Goal: Transaction & Acquisition: Purchase product/service

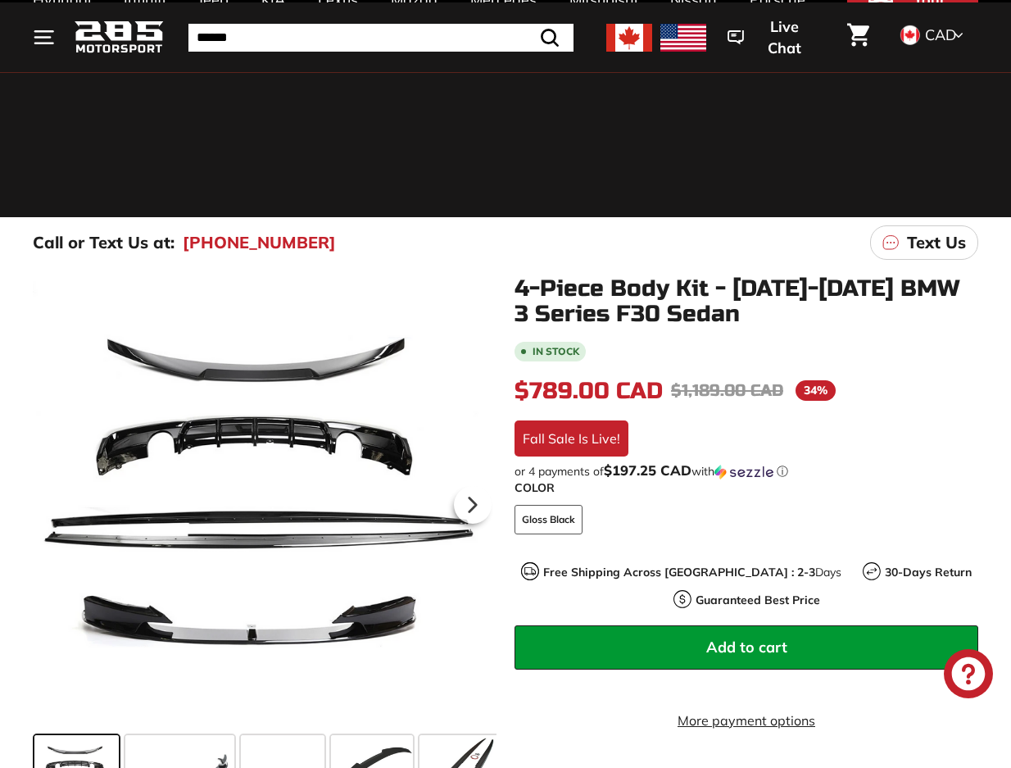
scroll to position [170, 0]
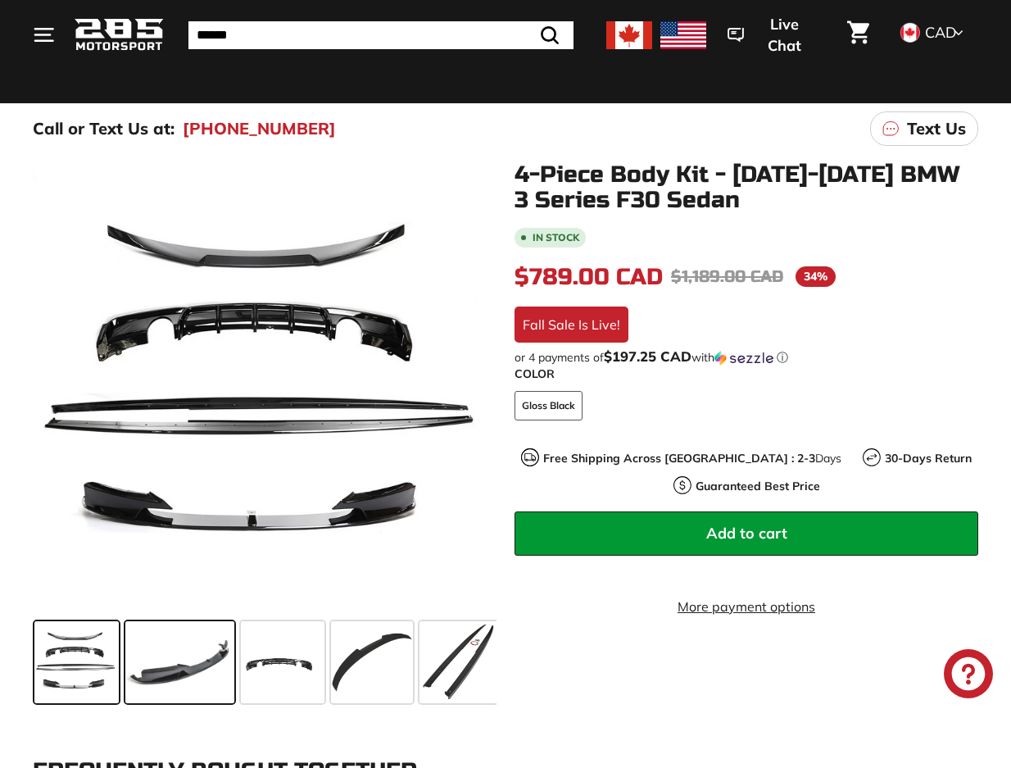
click at [164, 643] on span at bounding box center [179, 662] width 109 height 82
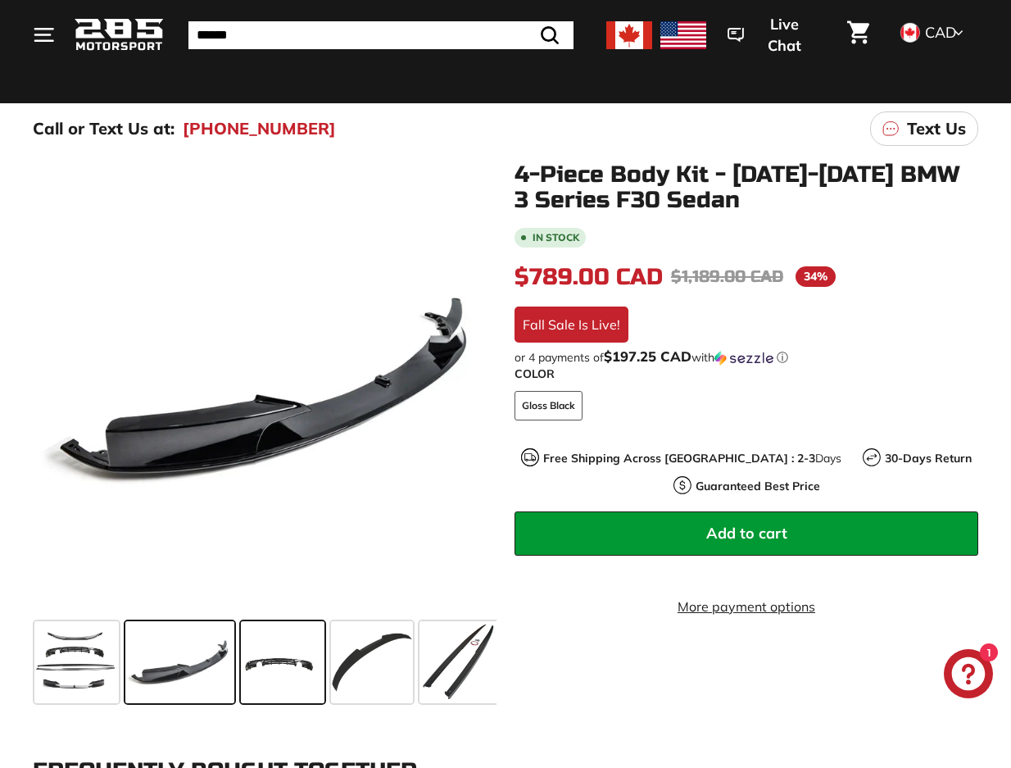
click at [292, 674] on span at bounding box center [283, 662] width 84 height 82
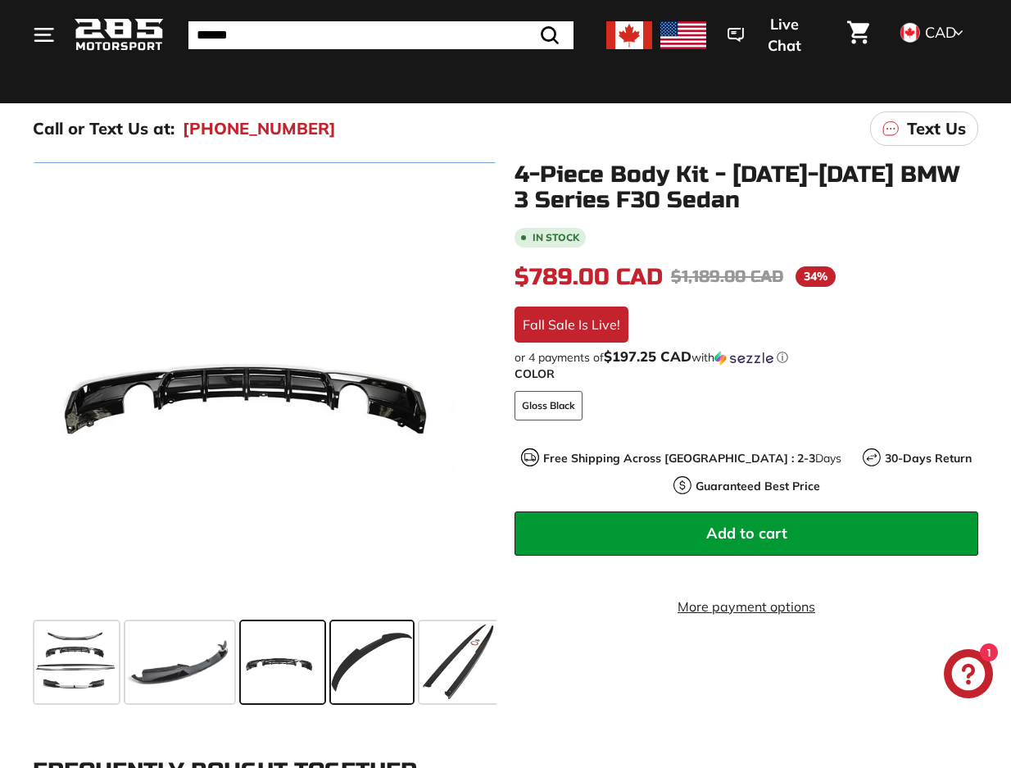
drag, startPoint x: 353, startPoint y: 667, endPoint x: 366, endPoint y: 666, distance: 13.1
click at [366, 667] on span at bounding box center [372, 662] width 82 height 82
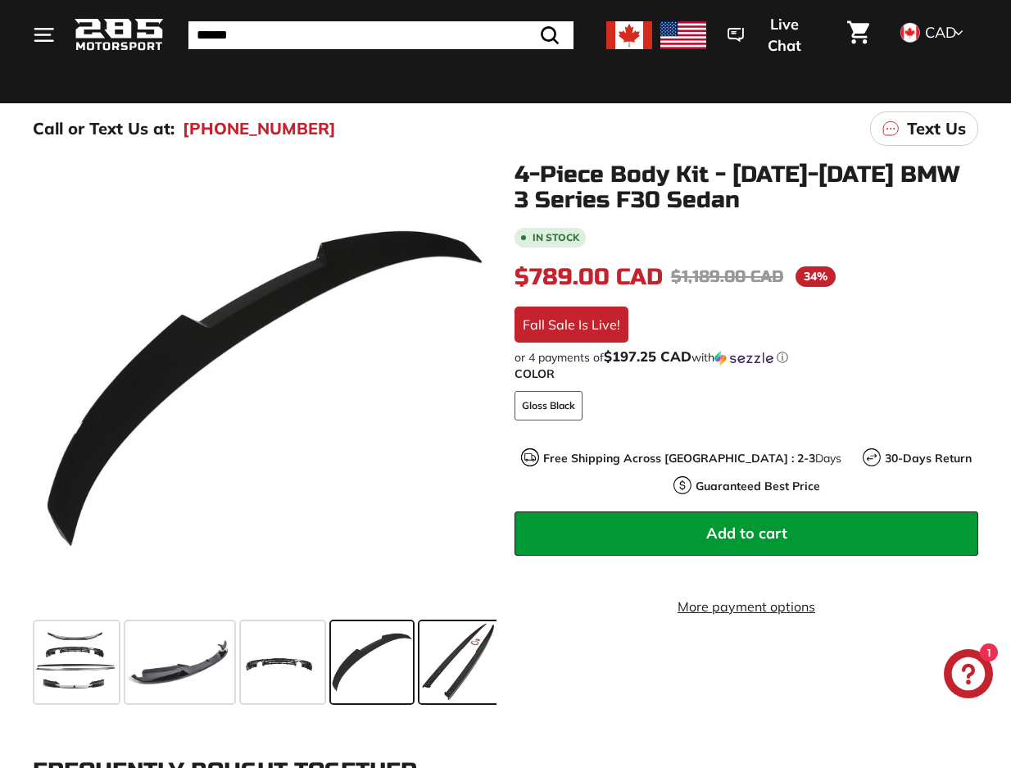
click at [442, 665] on span at bounding box center [461, 662] width 82 height 82
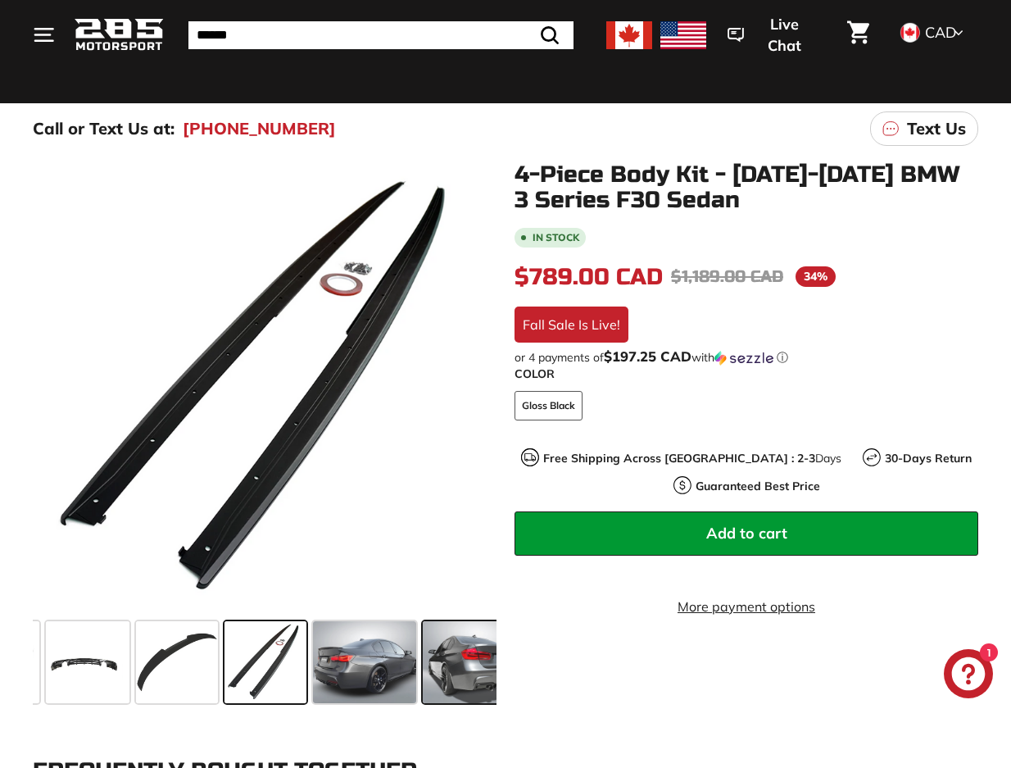
scroll to position [0, 196]
click at [446, 663] on span at bounding box center [476, 662] width 109 height 82
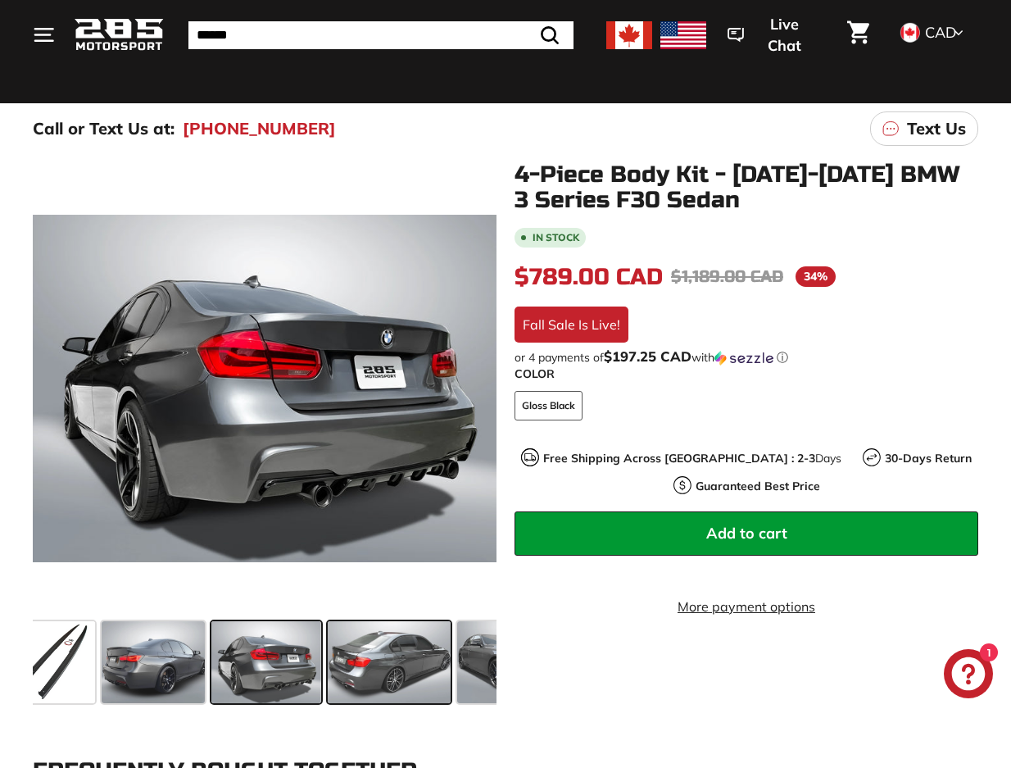
scroll to position [0, 408]
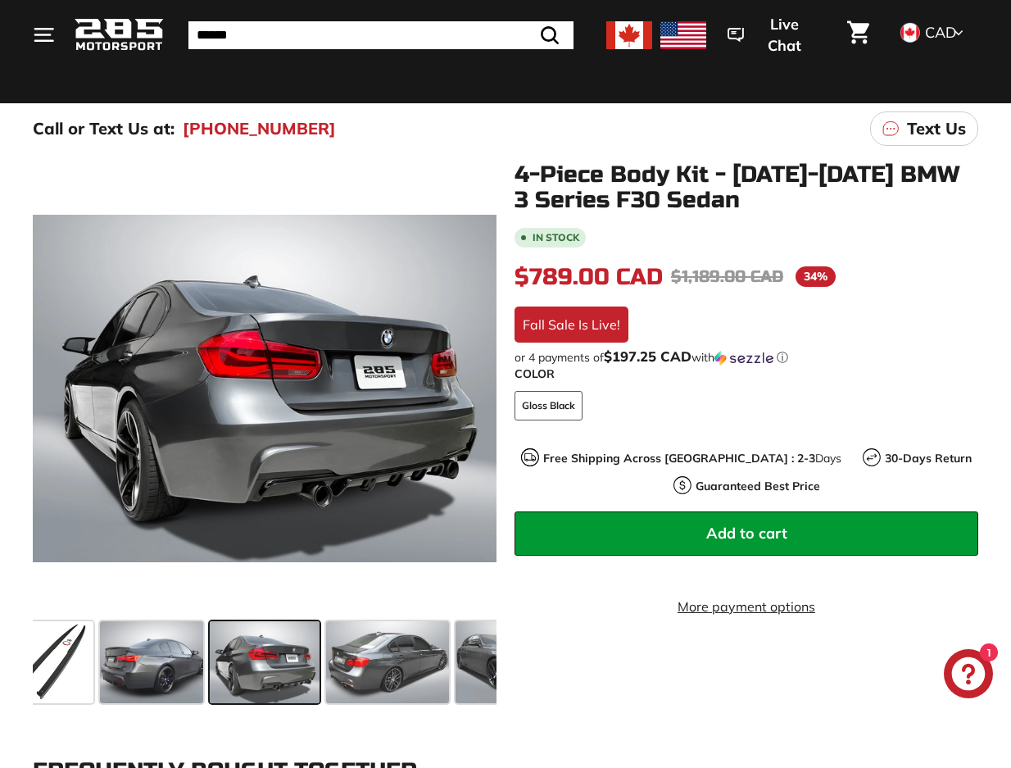
click at [284, 627] on span at bounding box center [264, 662] width 109 height 82
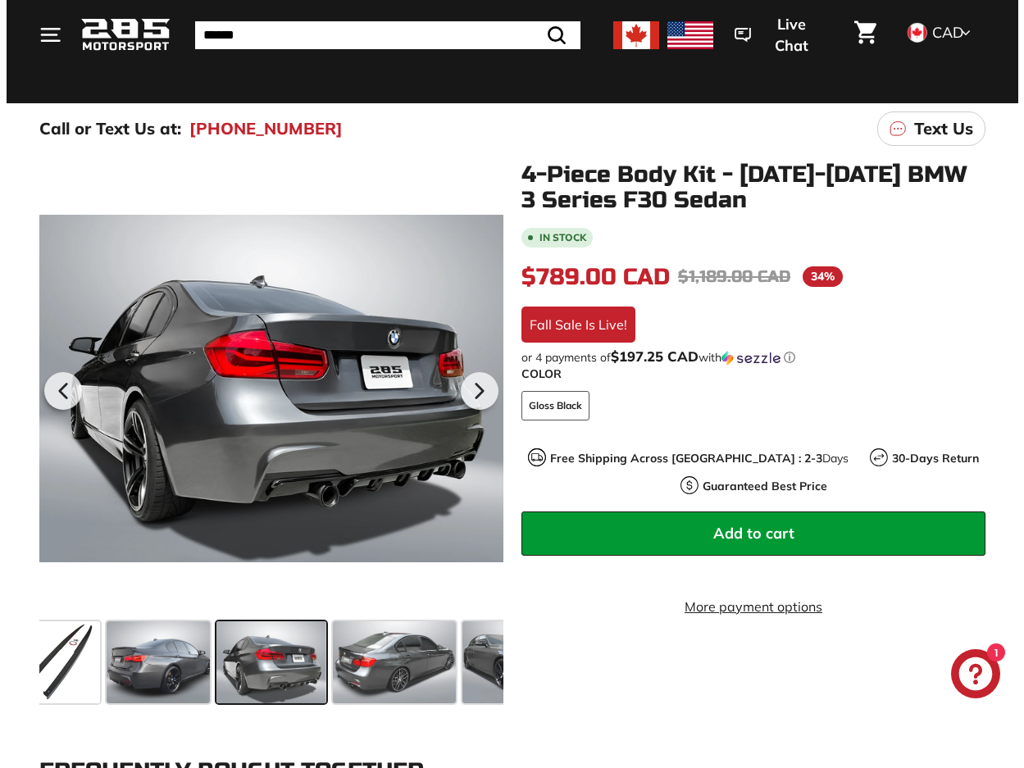
scroll to position [164, 0]
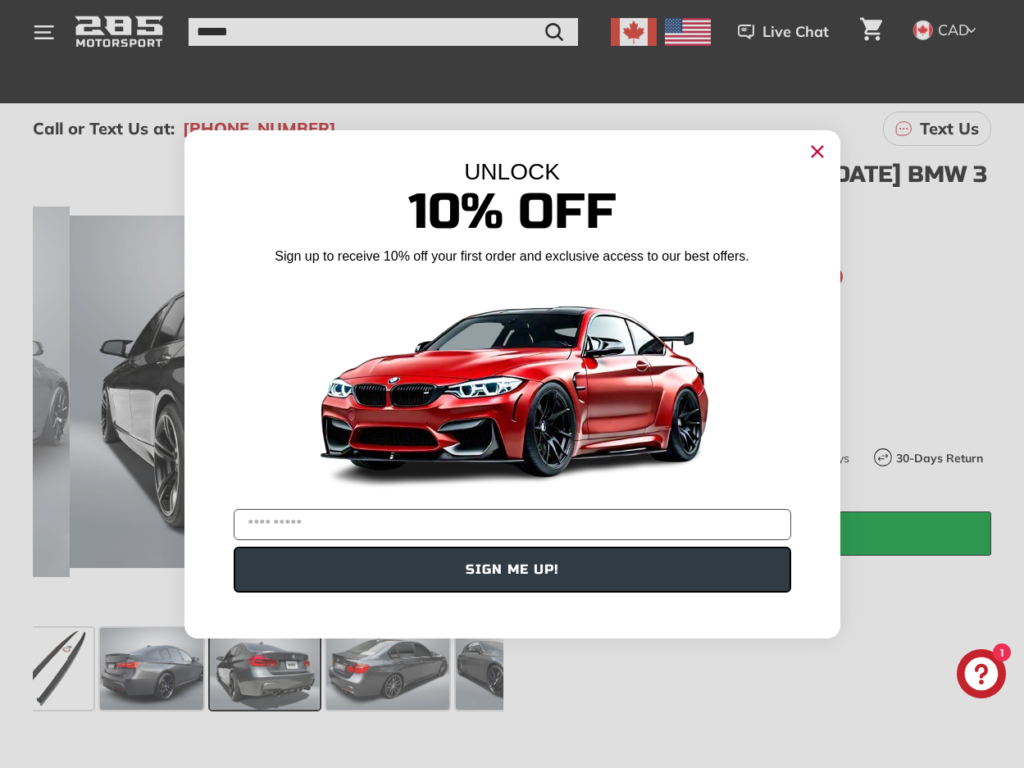
drag, startPoint x: 796, startPoint y: 154, endPoint x: 821, endPoint y: 148, distance: 26.0
click at [797, 154] on div "UNLOCK 10% Off Sign up to receive 10% off your first order and exclusive access…" at bounding box center [512, 376] width 656 height 492
click at [821, 148] on icon "Close dialog" at bounding box center [816, 151] width 11 height 11
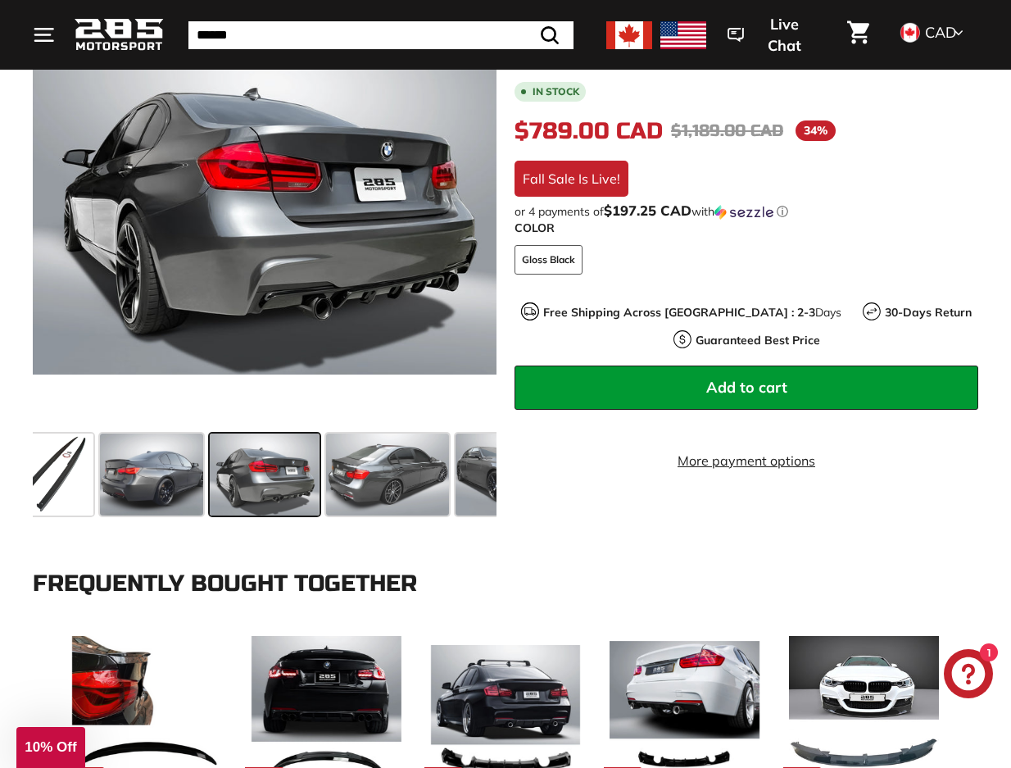
scroll to position [334, 0]
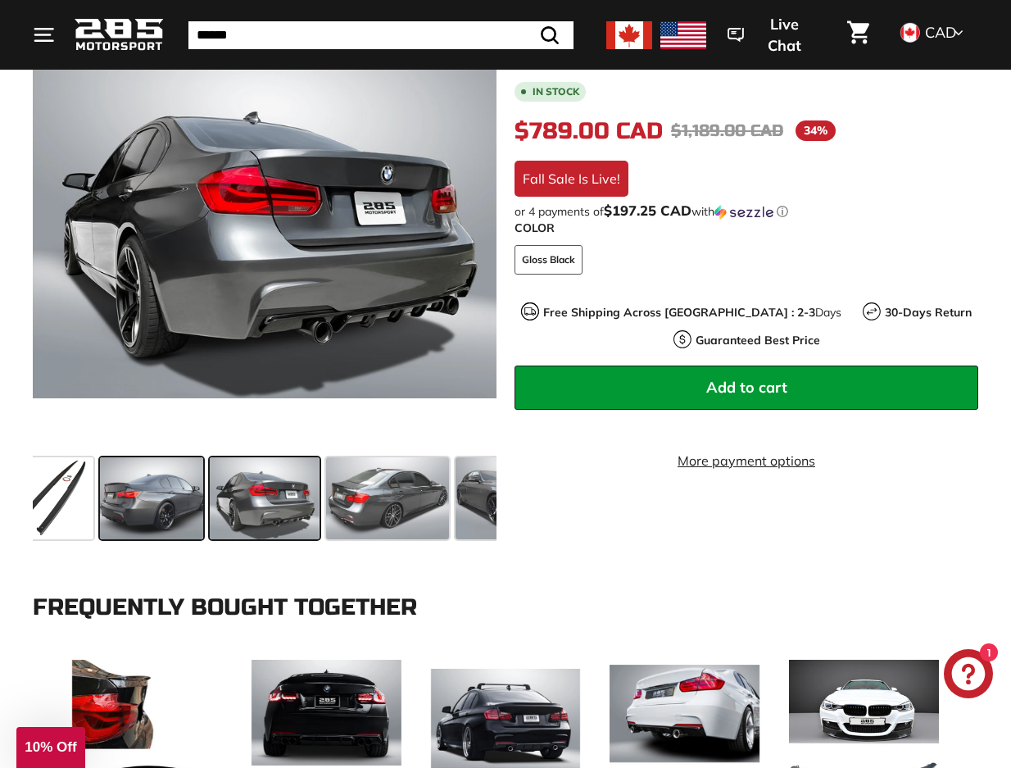
click at [162, 519] on span at bounding box center [152, 498] width 104 height 82
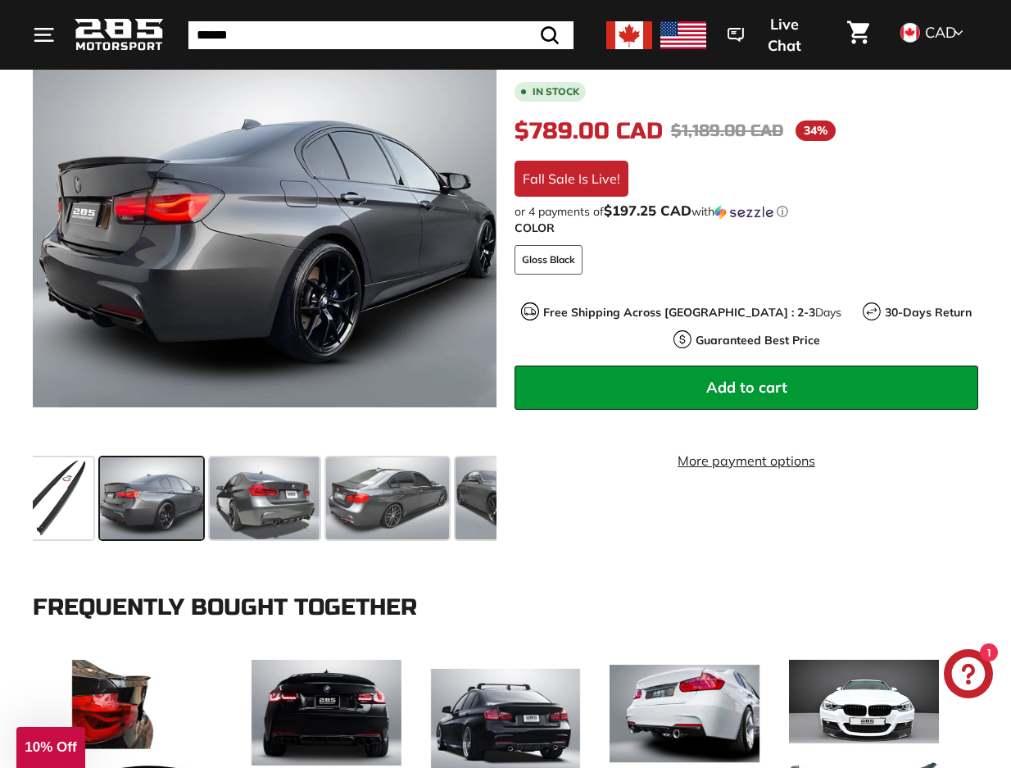
drag, startPoint x: 156, startPoint y: 517, endPoint x: 135, endPoint y: 513, distance: 20.9
click at [139, 516] on span at bounding box center [152, 498] width 104 height 82
click at [65, 504] on span at bounding box center [52, 498] width 82 height 82
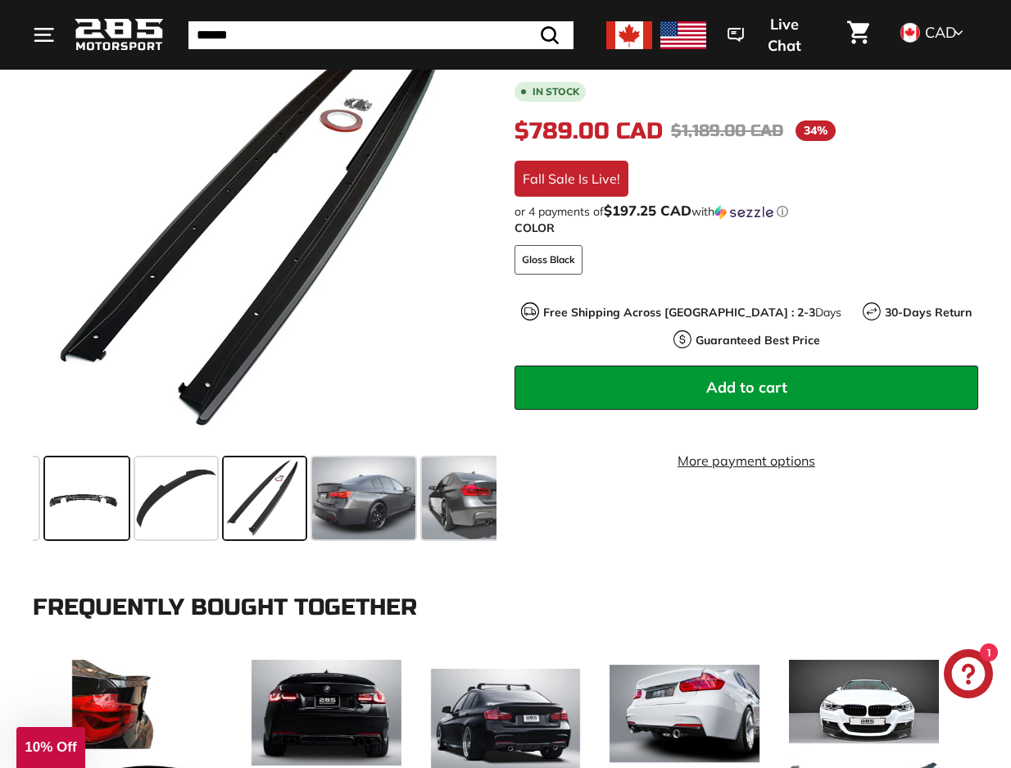
click at [57, 503] on span at bounding box center [87, 498] width 84 height 82
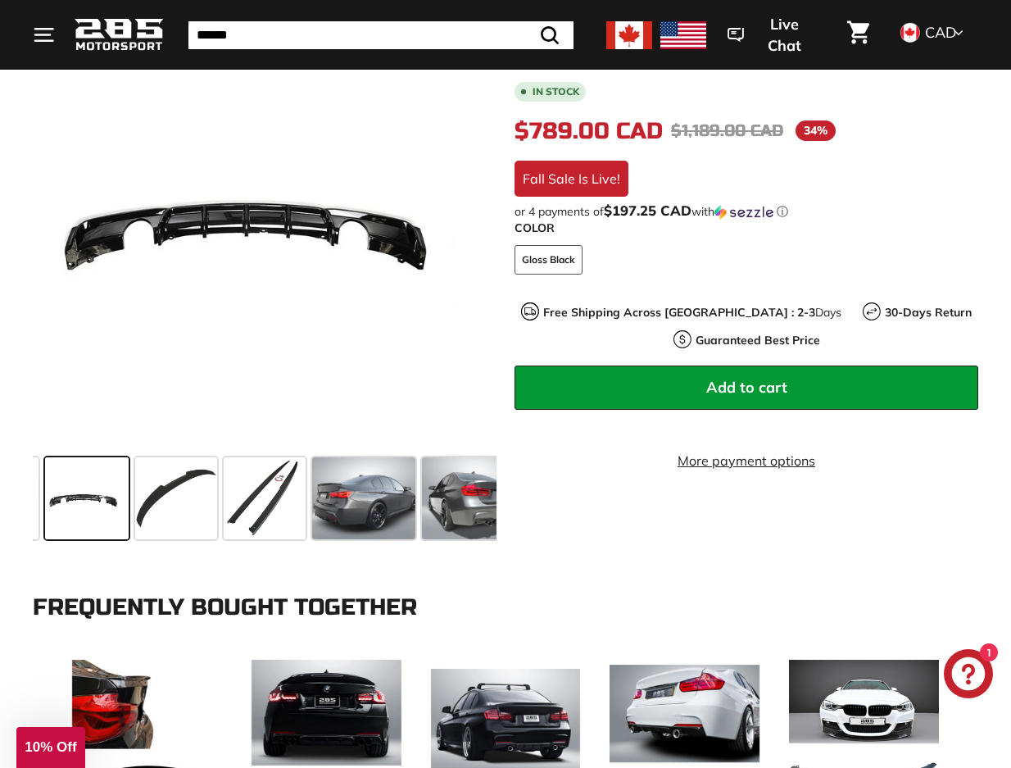
scroll to position [0, 18]
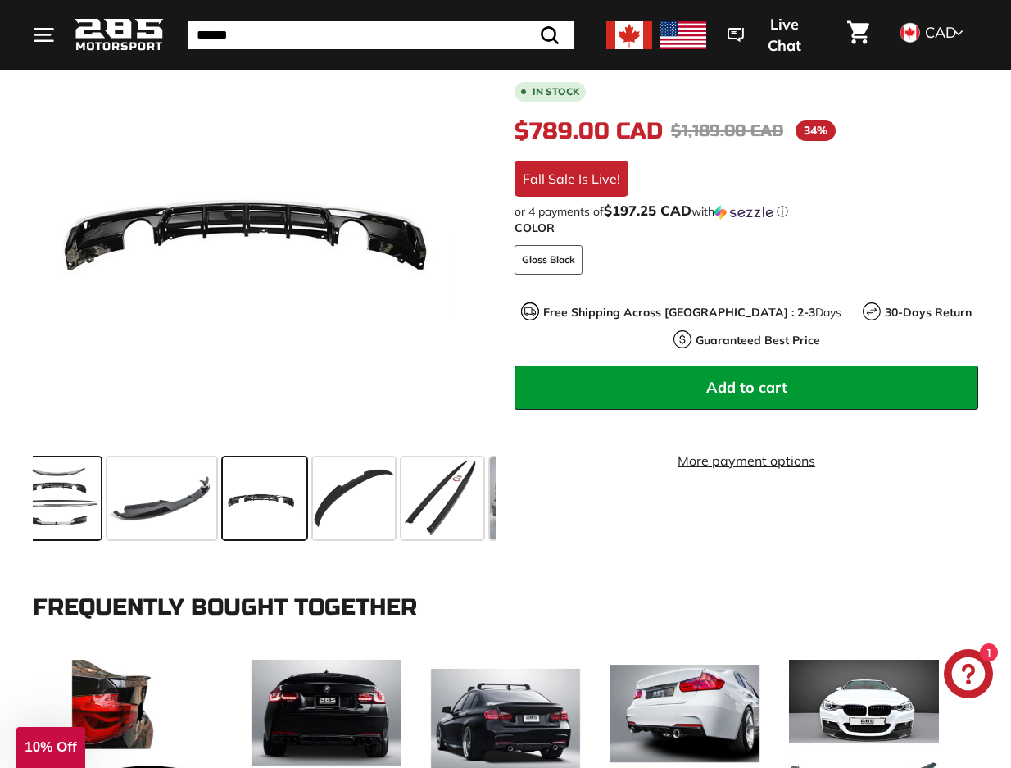
click at [42, 508] on span at bounding box center [58, 498] width 84 height 82
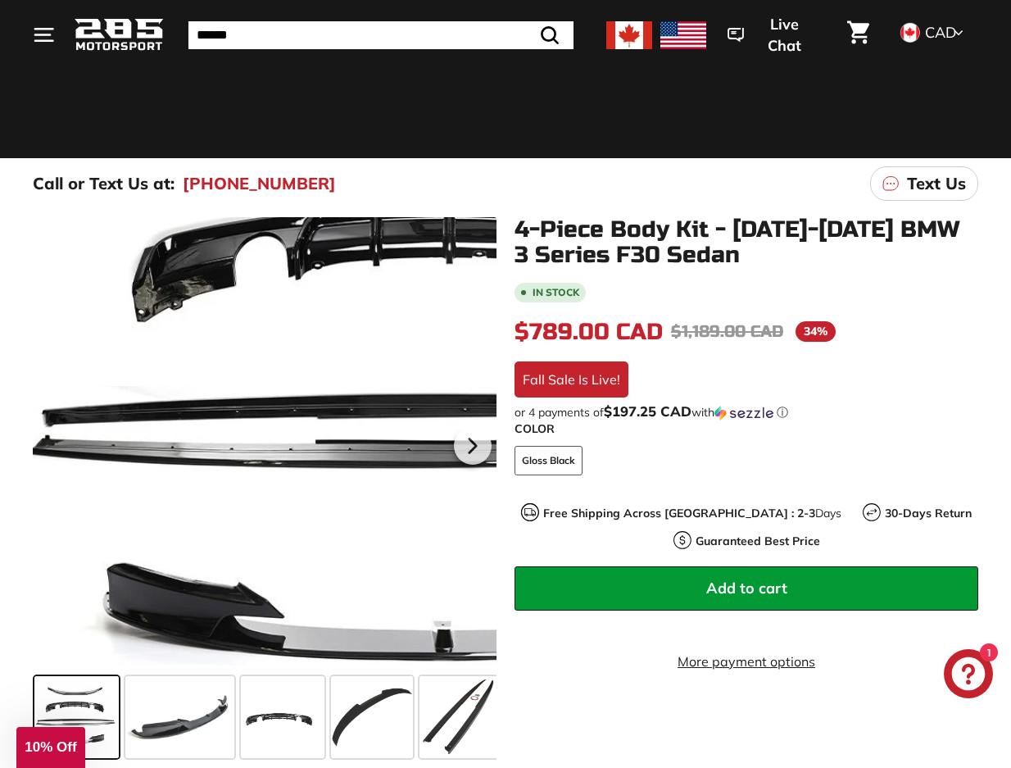
scroll to position [88, 0]
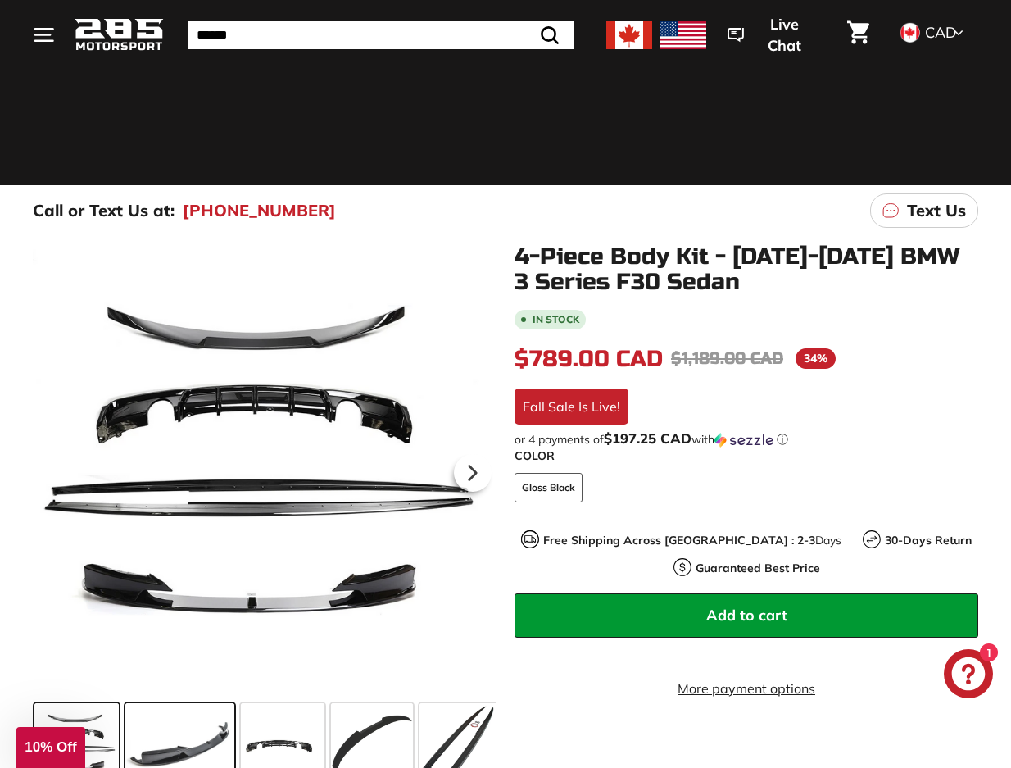
click at [161, 741] on span at bounding box center [179, 744] width 109 height 82
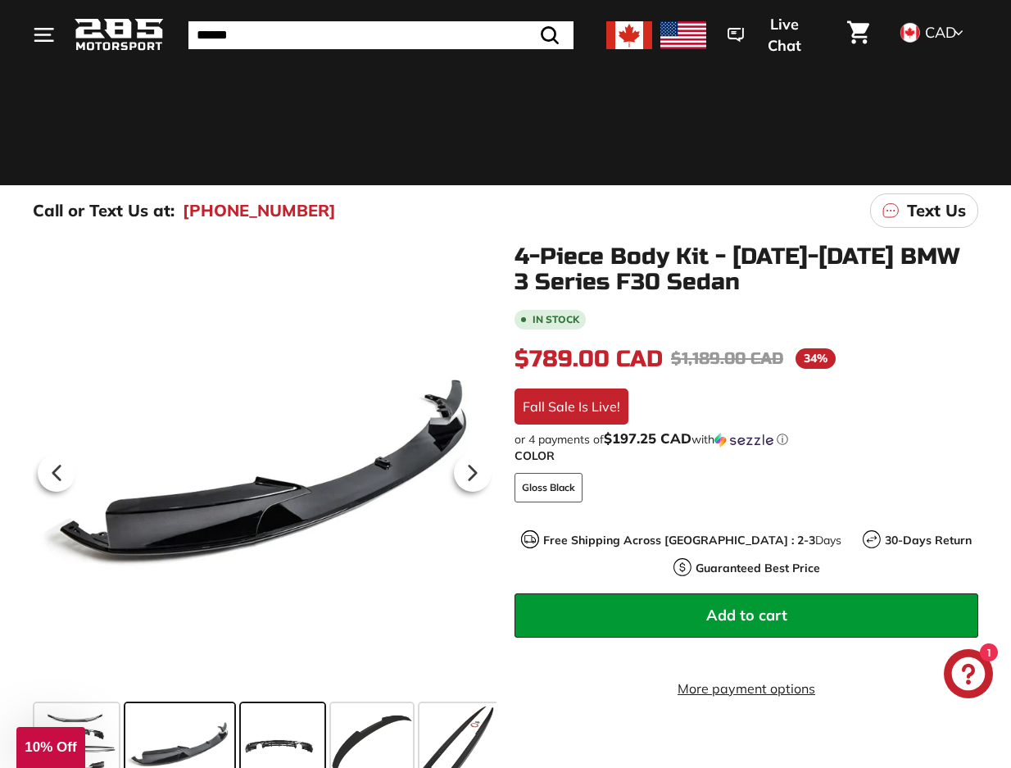
click at [308, 749] on span at bounding box center [283, 744] width 84 height 82
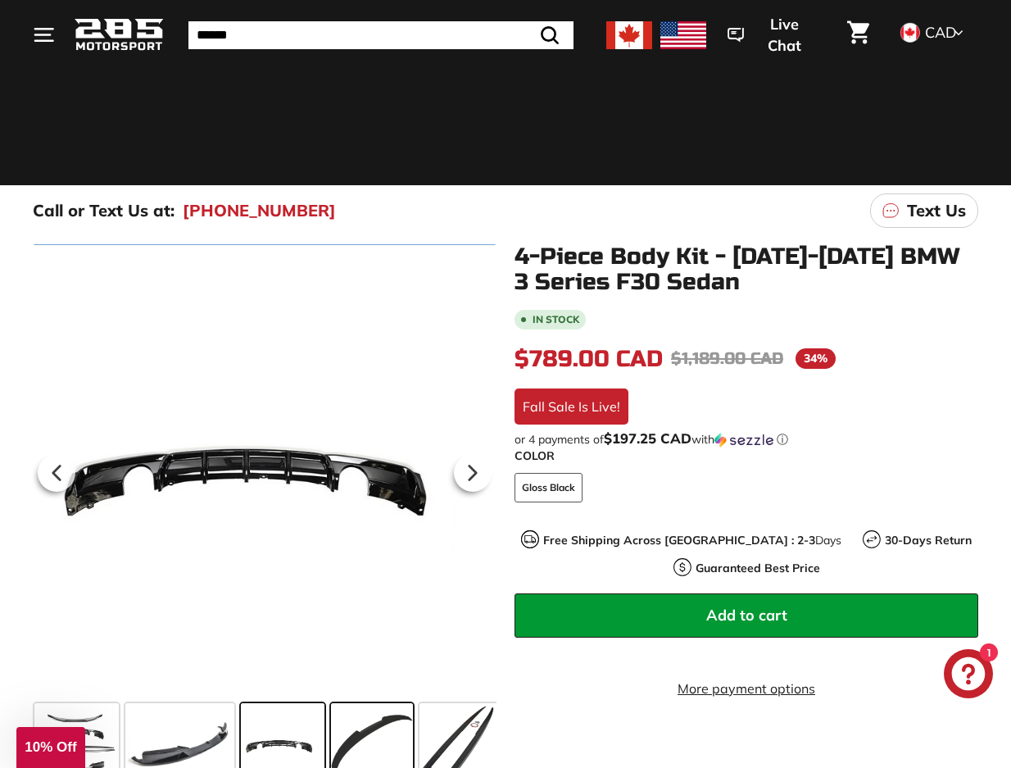
click at [339, 753] on span at bounding box center [372, 744] width 82 height 82
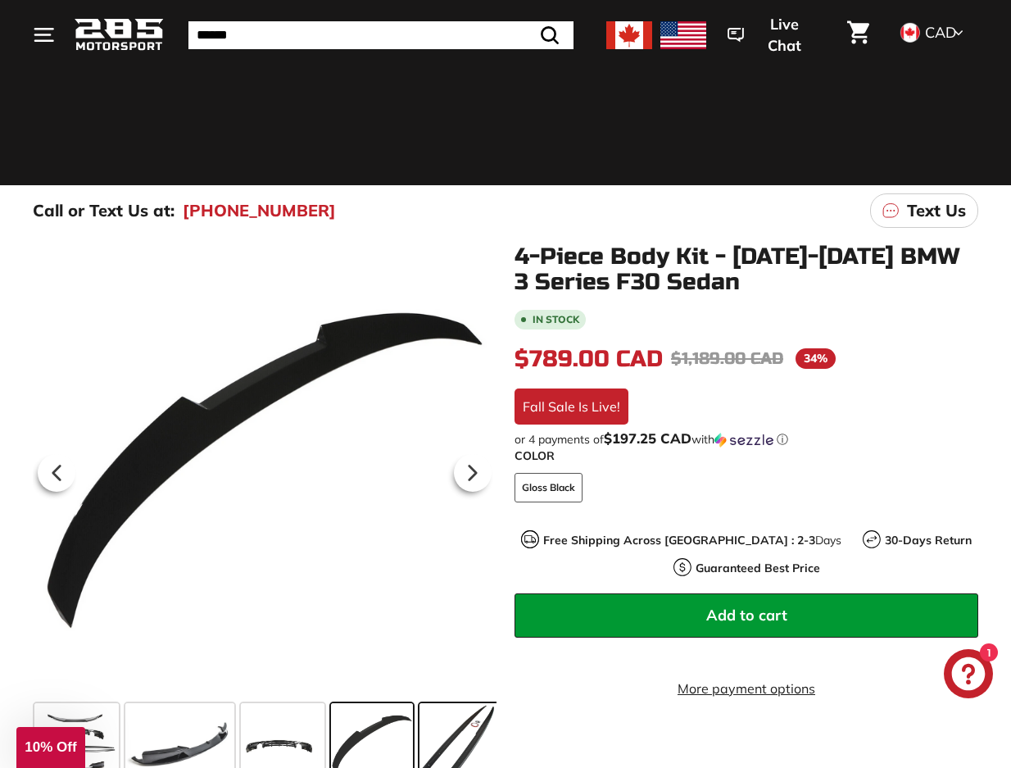
click at [432, 750] on span at bounding box center [461, 744] width 82 height 82
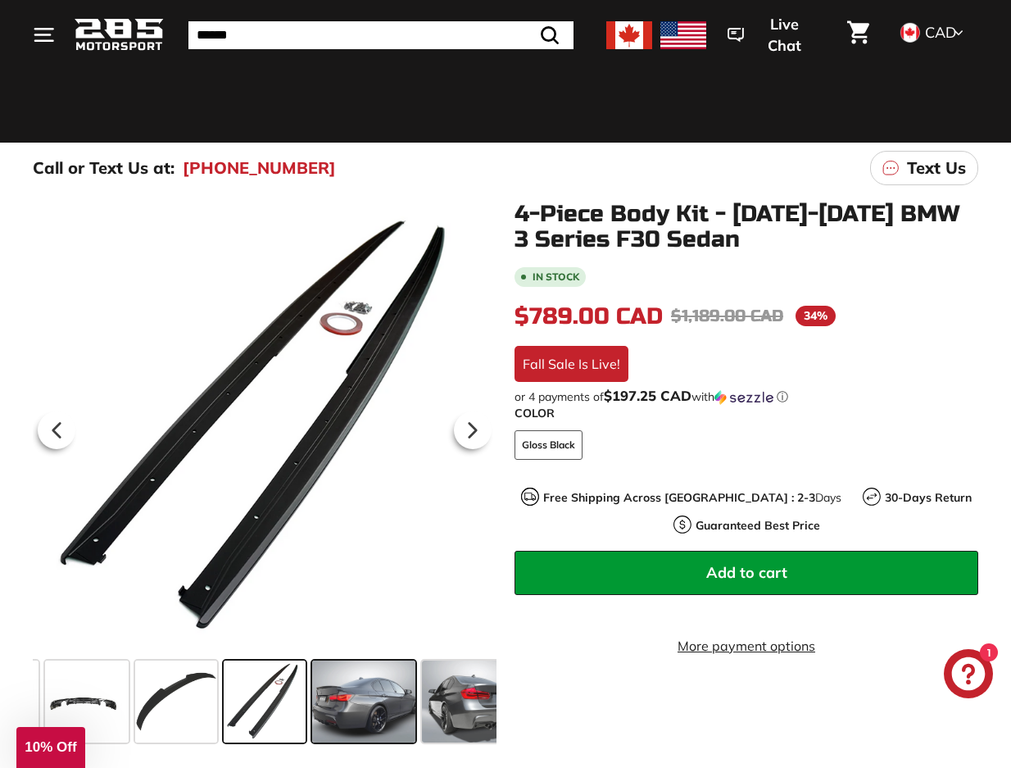
scroll to position [170, 0]
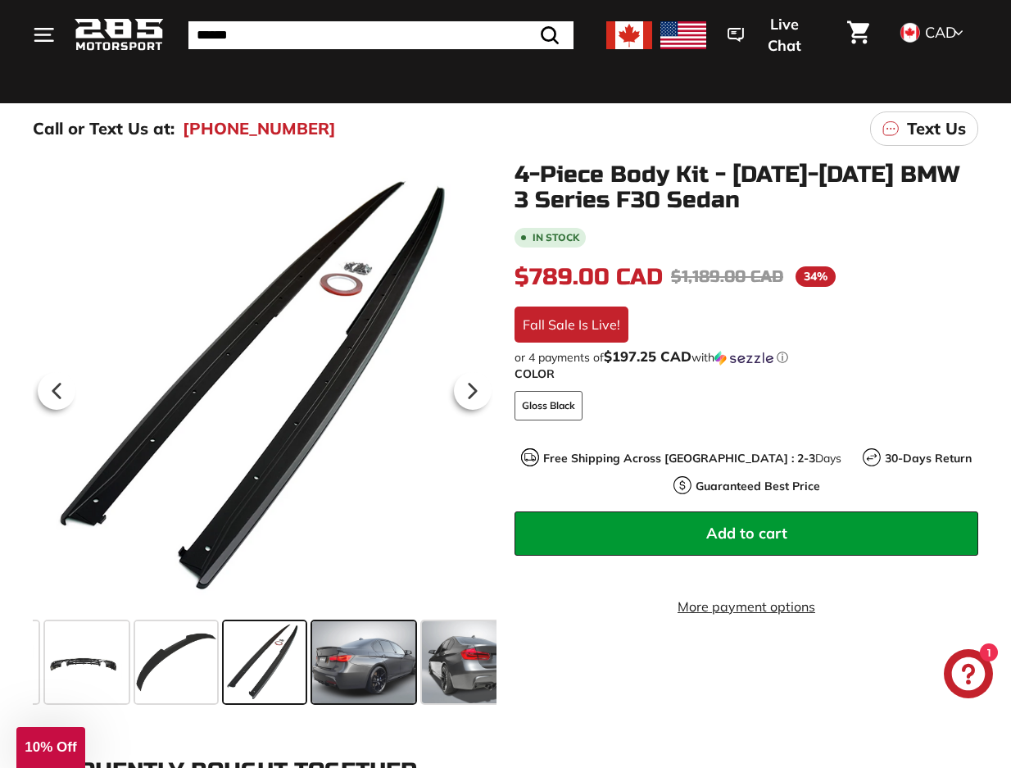
drag, startPoint x: 398, startPoint y: 684, endPoint x: 400, endPoint y: 694, distance: 10.8
click at [398, 691] on span at bounding box center [364, 662] width 104 height 82
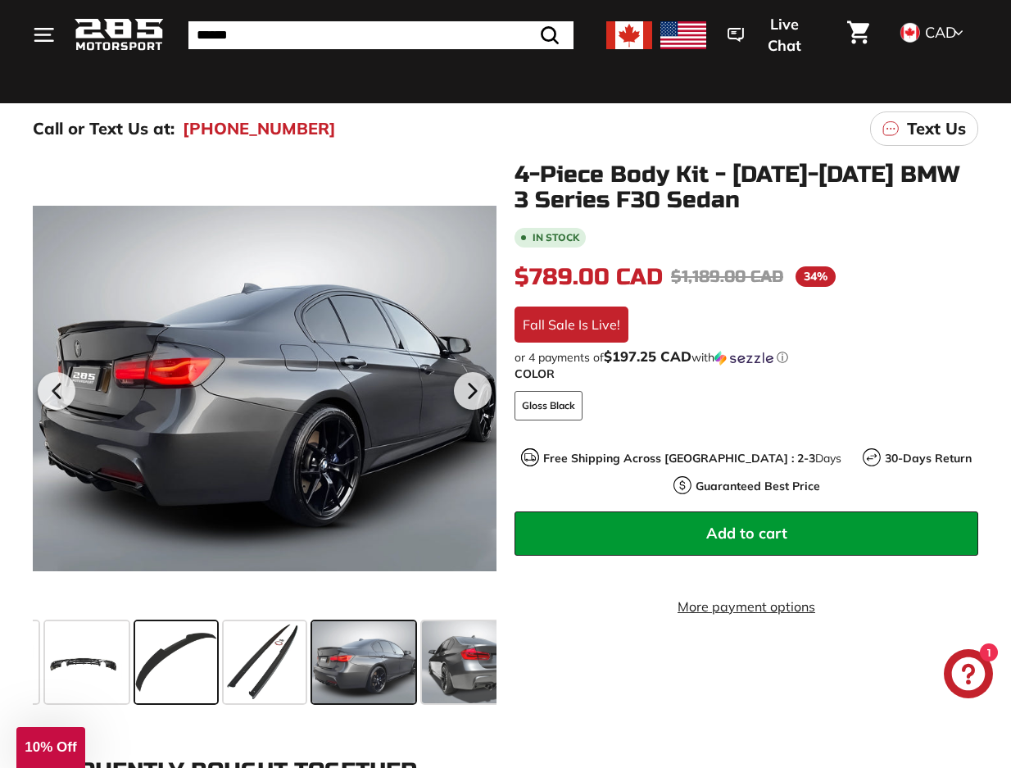
click at [211, 678] on span at bounding box center [176, 662] width 82 height 82
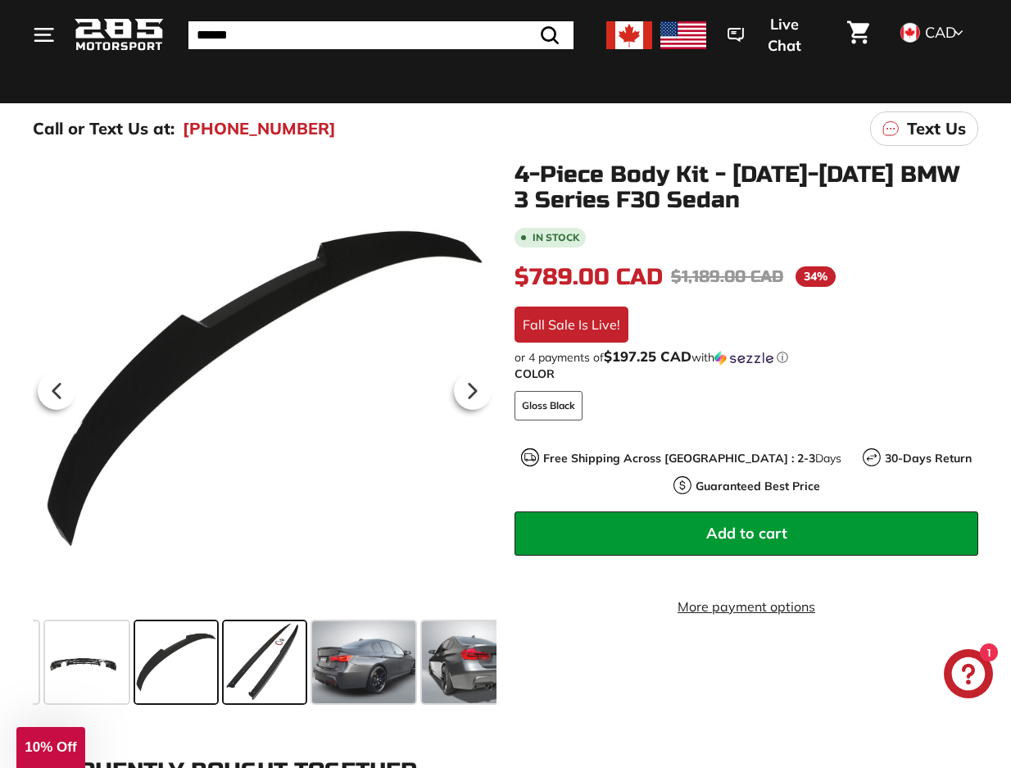
click at [271, 687] on span at bounding box center [265, 662] width 82 height 82
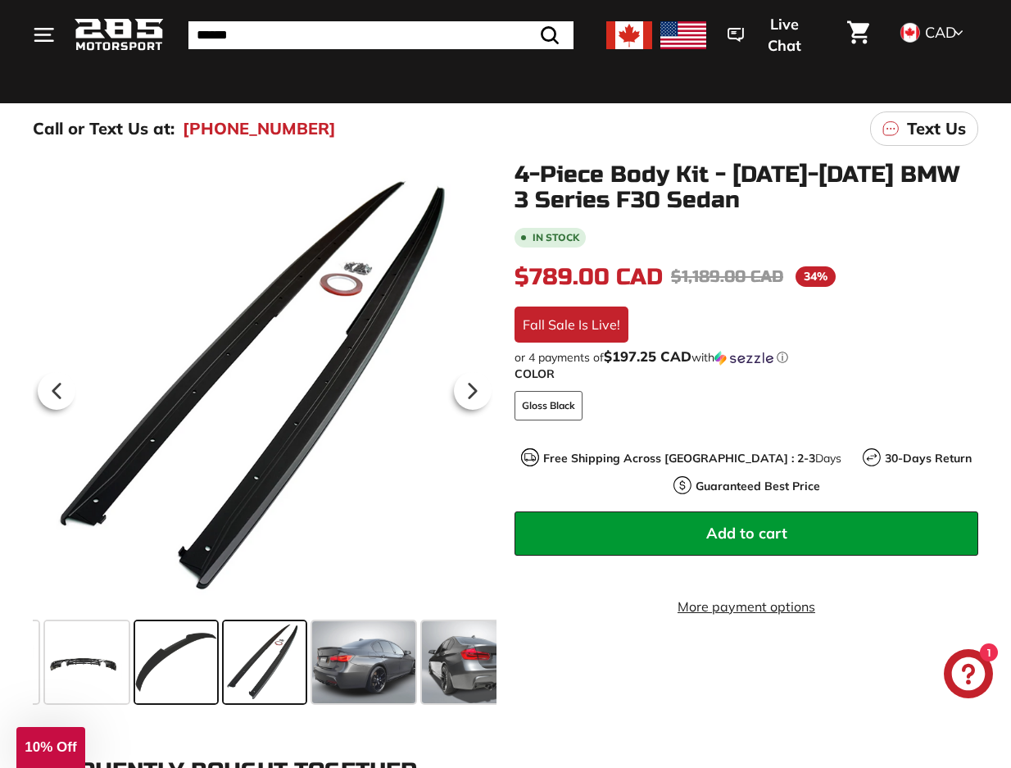
drag, startPoint x: 178, startPoint y: 675, endPoint x: 165, endPoint y: 660, distance: 19.7
click at [175, 669] on span at bounding box center [176, 662] width 82 height 82
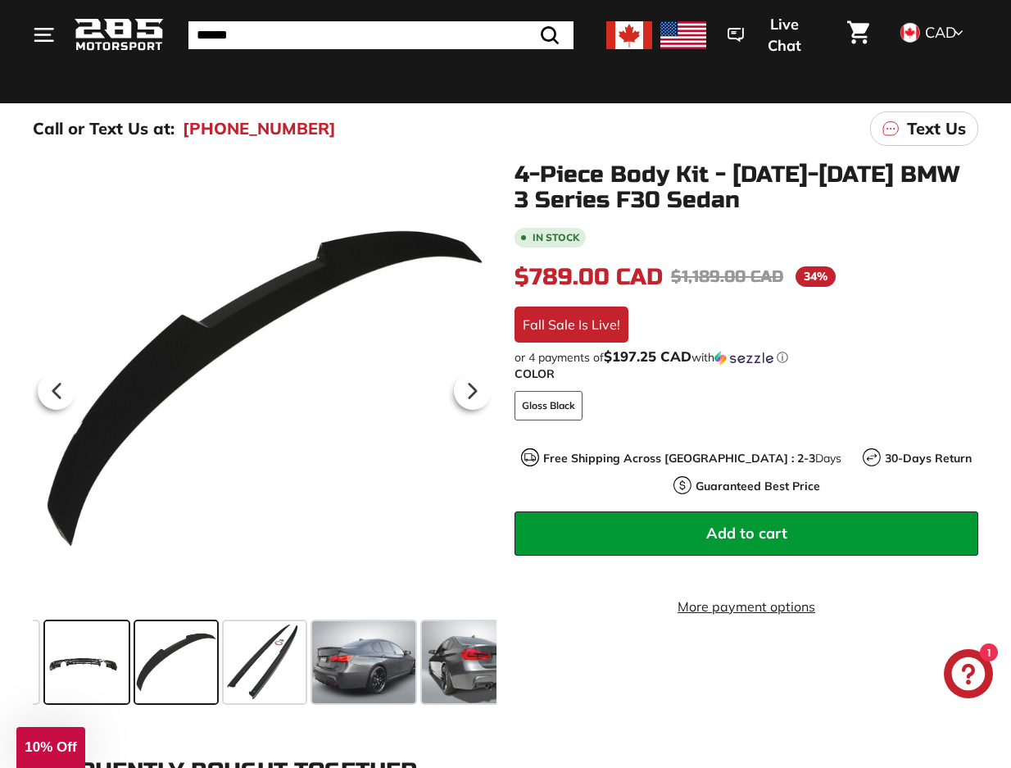
click at [103, 647] on span at bounding box center [87, 662] width 84 height 82
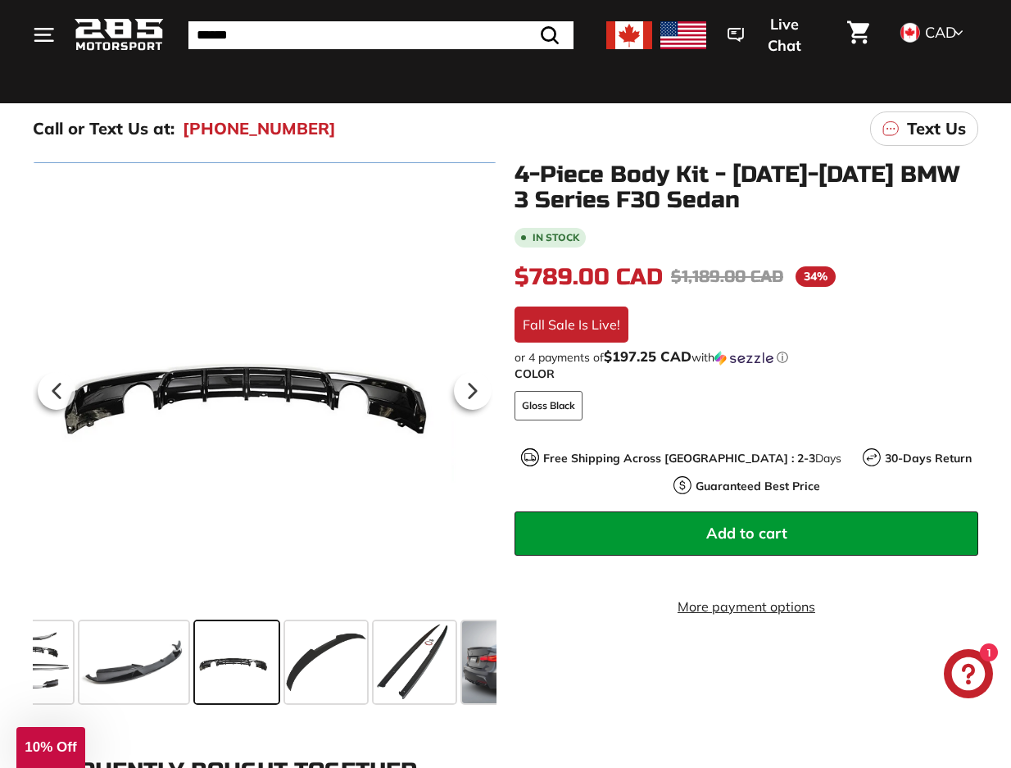
scroll to position [0, 18]
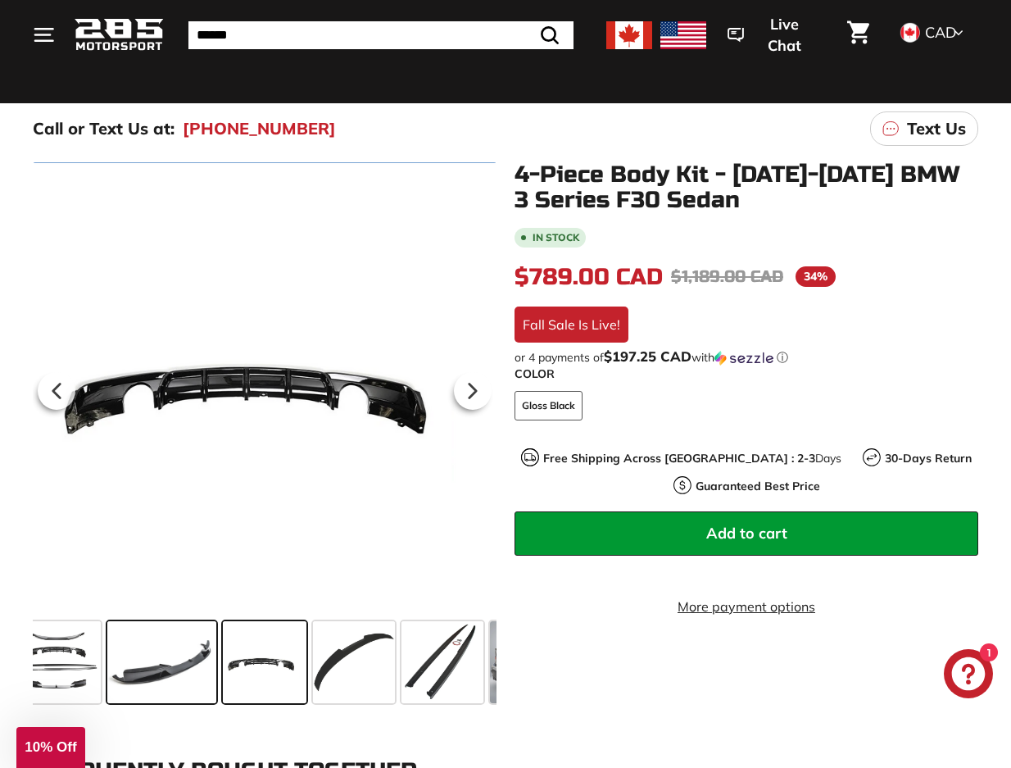
drag, startPoint x: 196, startPoint y: 665, endPoint x: 211, endPoint y: 672, distance: 17.2
click at [207, 671] on span at bounding box center [161, 662] width 109 height 82
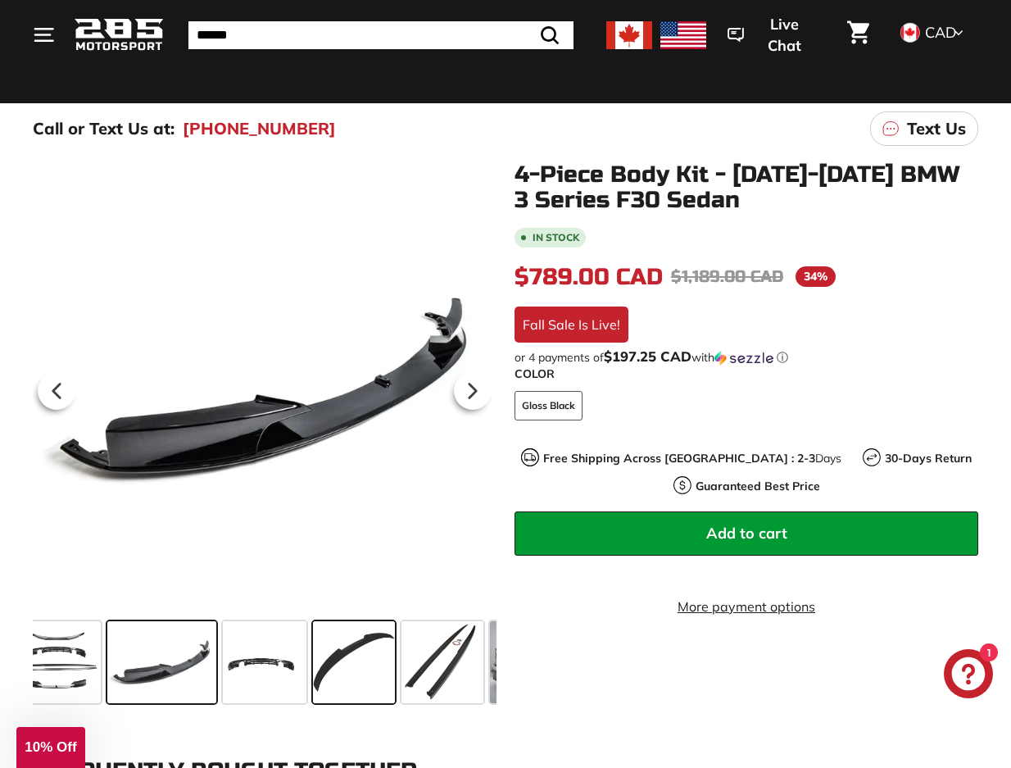
drag, startPoint x: 308, startPoint y: 679, endPoint x: 327, endPoint y: 681, distance: 18.9
click at [308, 681] on div at bounding box center [265, 662] width 90 height 89
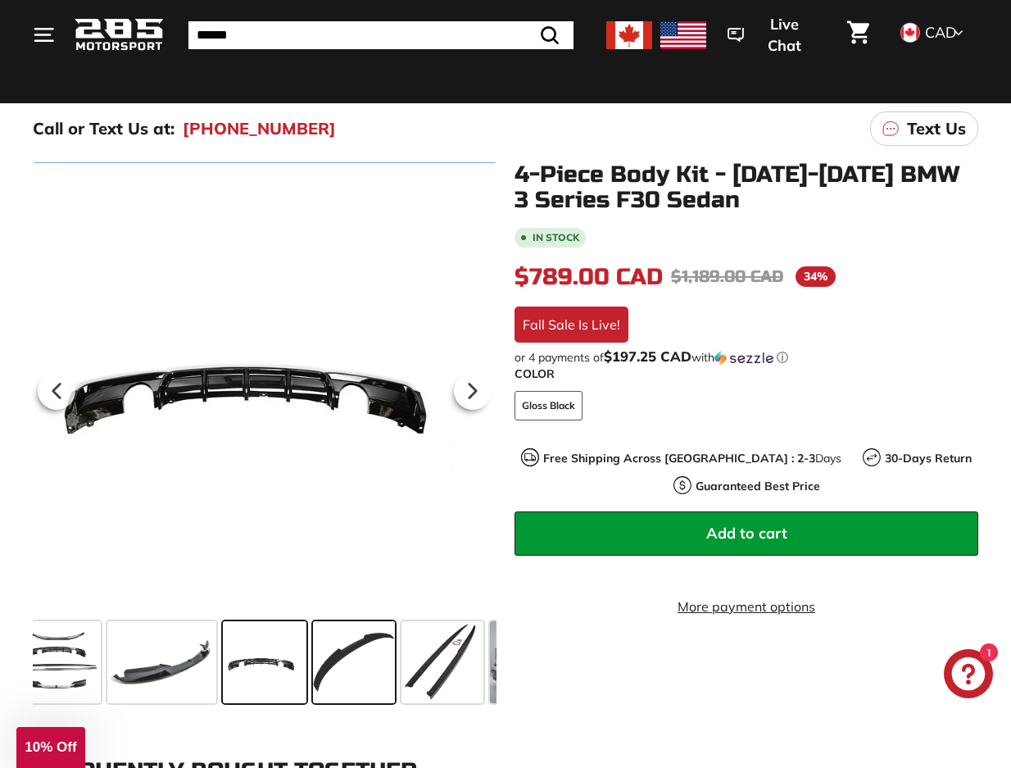
click at [379, 677] on span at bounding box center [354, 662] width 82 height 82
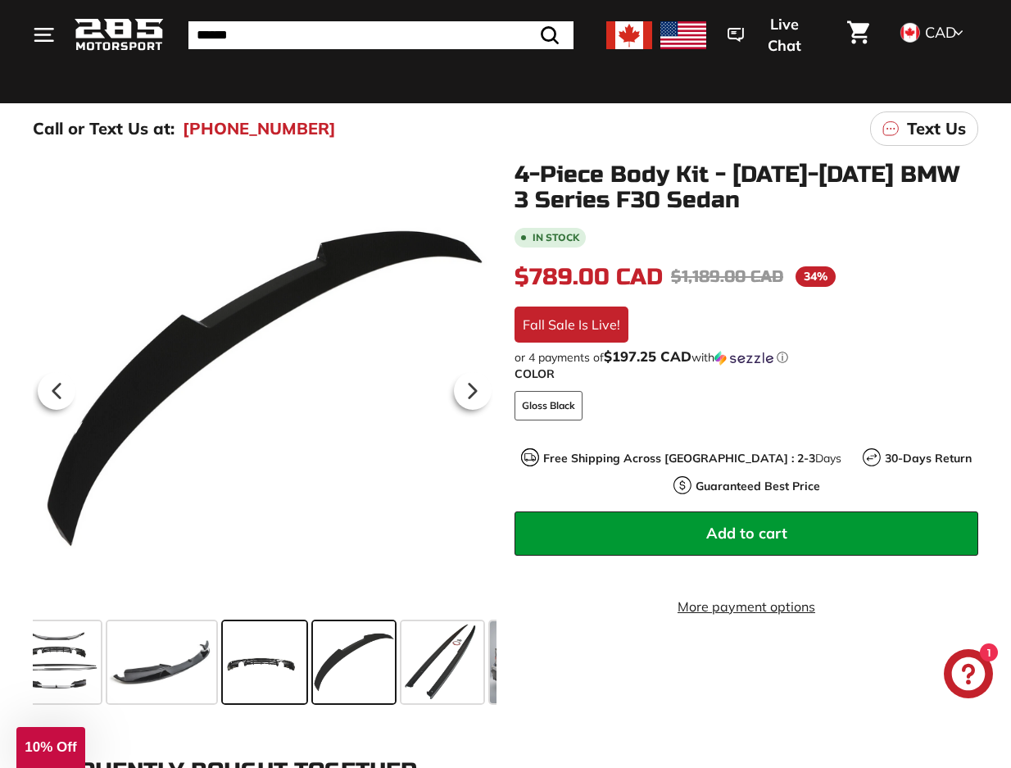
drag, startPoint x: 265, startPoint y: 669, endPoint x: 255, endPoint y: 672, distance: 10.4
click at [255, 672] on span at bounding box center [265, 662] width 84 height 82
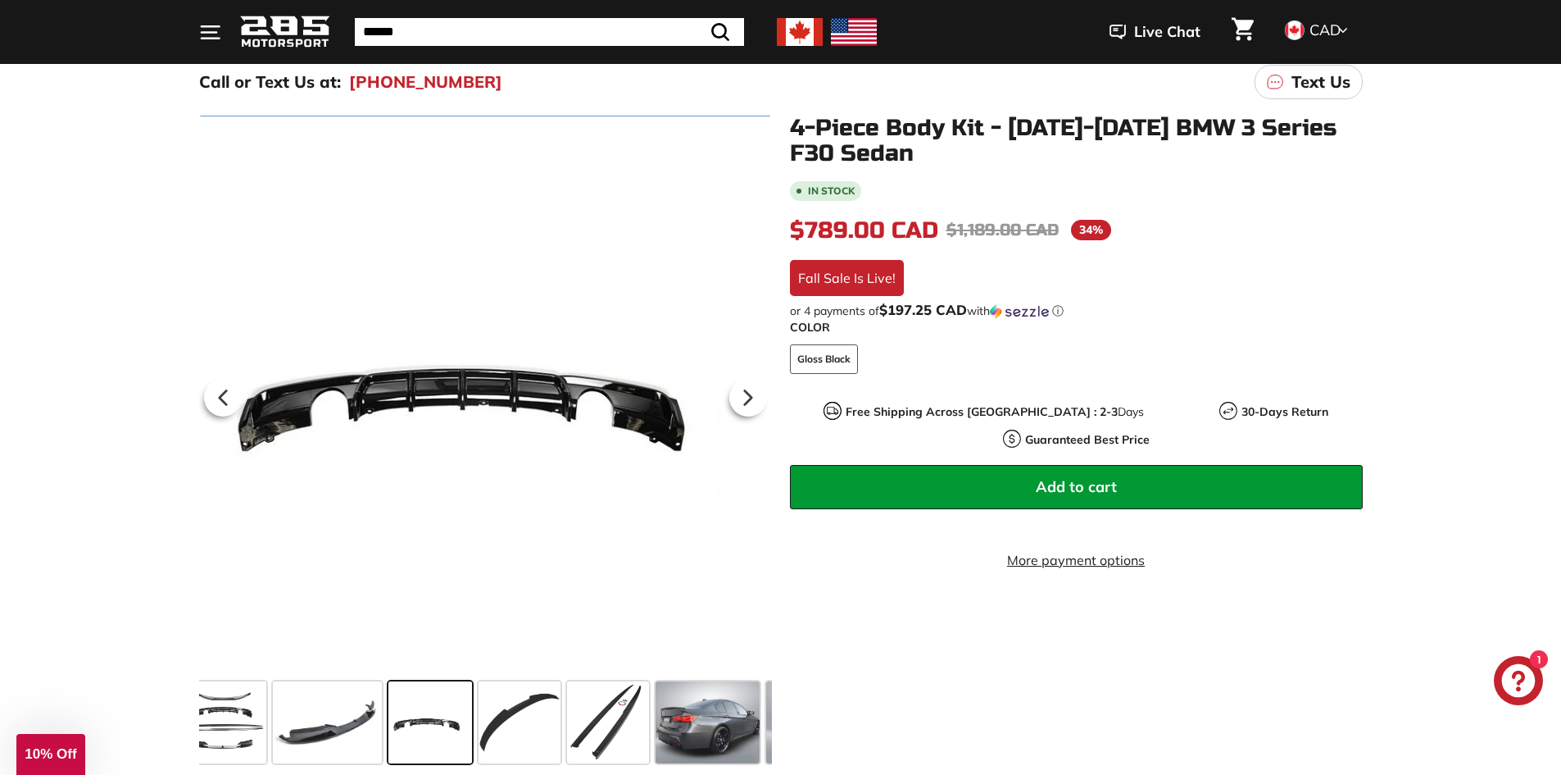
scroll to position [164, 0]
